Goal: Navigation & Orientation: Go to known website

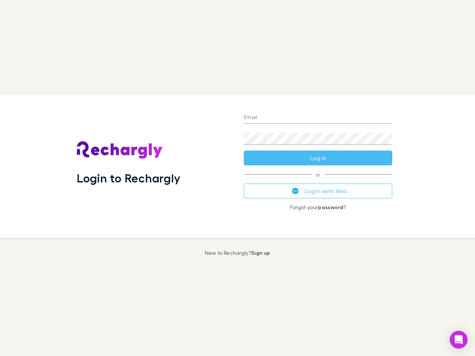
click at [237, 178] on div "Login to Rechargly" at bounding box center [154, 166] width 167 height 144
click at [318, 118] on input "Email" at bounding box center [318, 118] width 148 height 12
click at [318, 158] on button "Log in" at bounding box center [318, 158] width 148 height 15
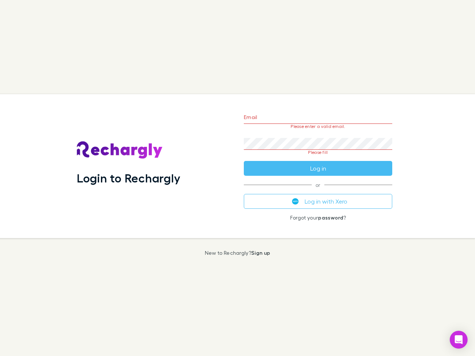
click at [318, 191] on div "Email Please enter a valid email. Password Please fill Log in or Log in with Xe…" at bounding box center [318, 166] width 160 height 144
click at [459, 340] on icon "Open Intercom Messenger" at bounding box center [459, 339] width 8 height 9
